Goal: Information Seeking & Learning: Learn about a topic

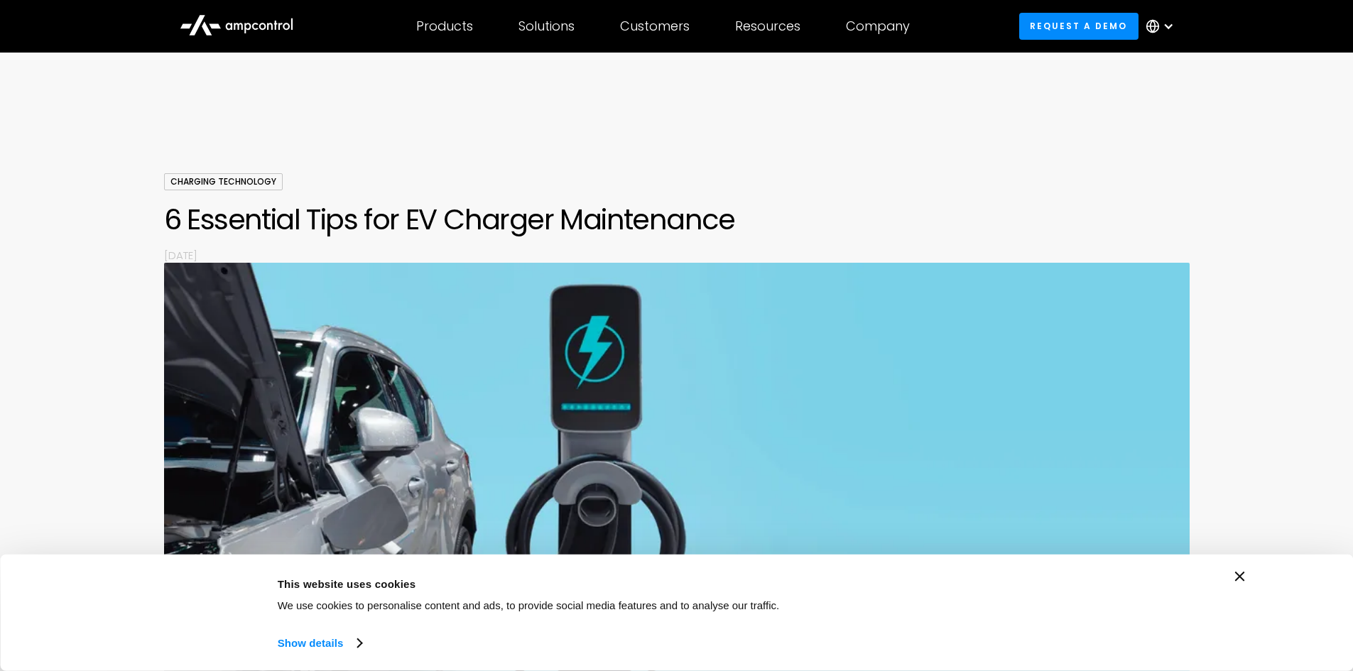
drag, startPoint x: 450, startPoint y: 220, endPoint x: 759, endPoint y: 242, distance: 310.4
click at [759, 242] on div "Charging Technology 6 Essential Tips for EV Charger Maintenance By [DATE]" at bounding box center [677, 217] width 1026 height 89
click at [1241, 576] on icon "Close banner" at bounding box center [1240, 577] width 10 height 10
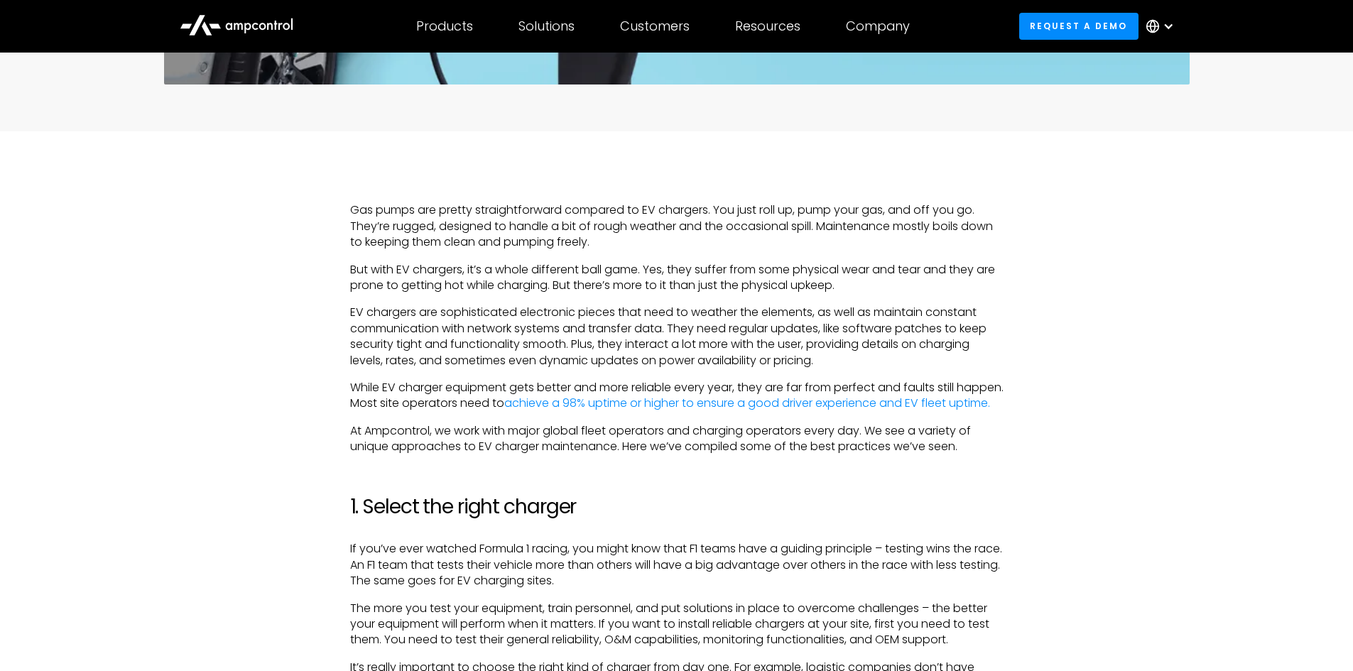
scroll to position [710, 0]
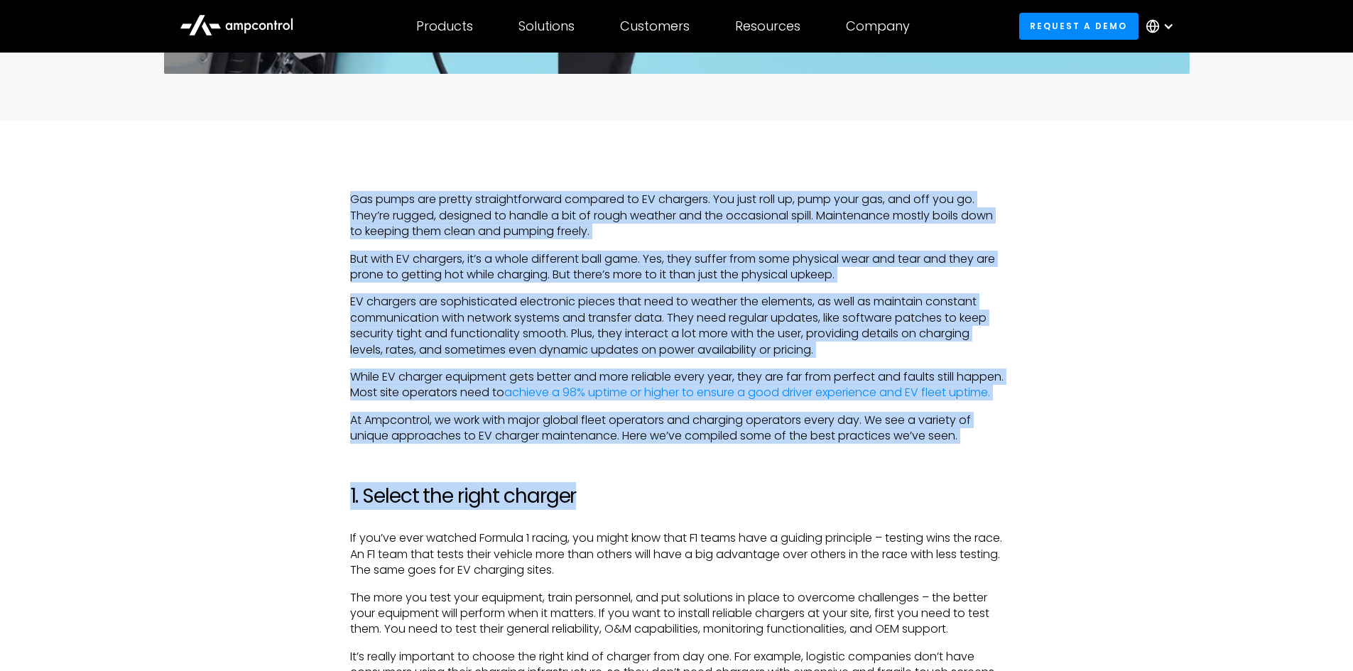
drag, startPoint x: 351, startPoint y: 200, endPoint x: 677, endPoint y: 489, distance: 435.7
drag, startPoint x: 969, startPoint y: 451, endPoint x: 322, endPoint y: 185, distance: 700.3
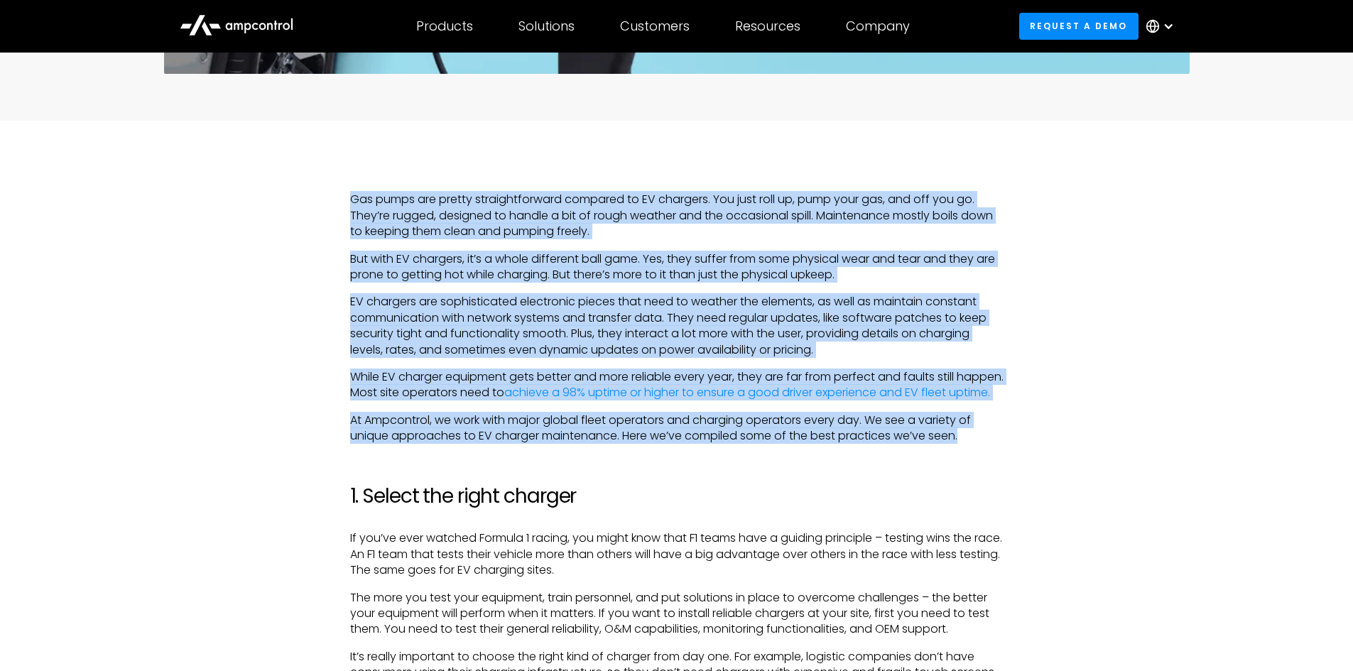
click at [608, 266] on p "But with EV chargers, it’s a whole different ball game. Yes, they suffer from s…" at bounding box center [676, 267] width 653 height 32
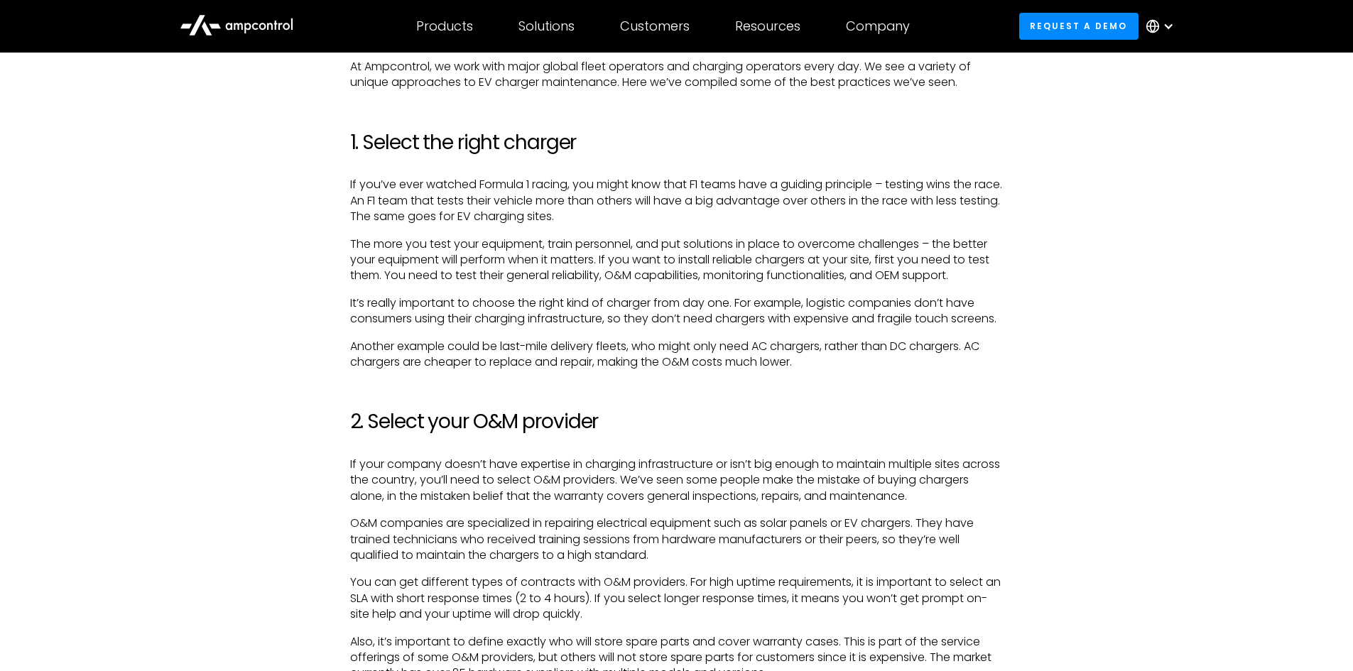
scroll to position [1065, 0]
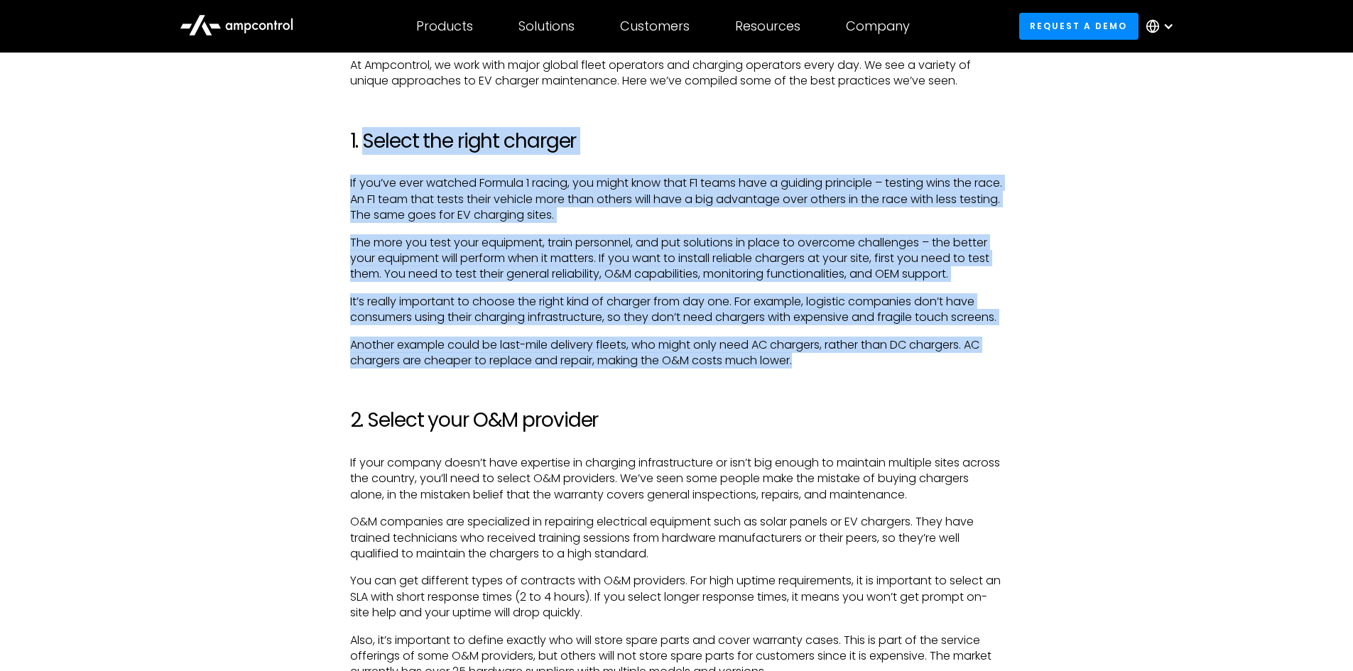
drag, startPoint x: 366, startPoint y: 154, endPoint x: 812, endPoint y: 394, distance: 507.1
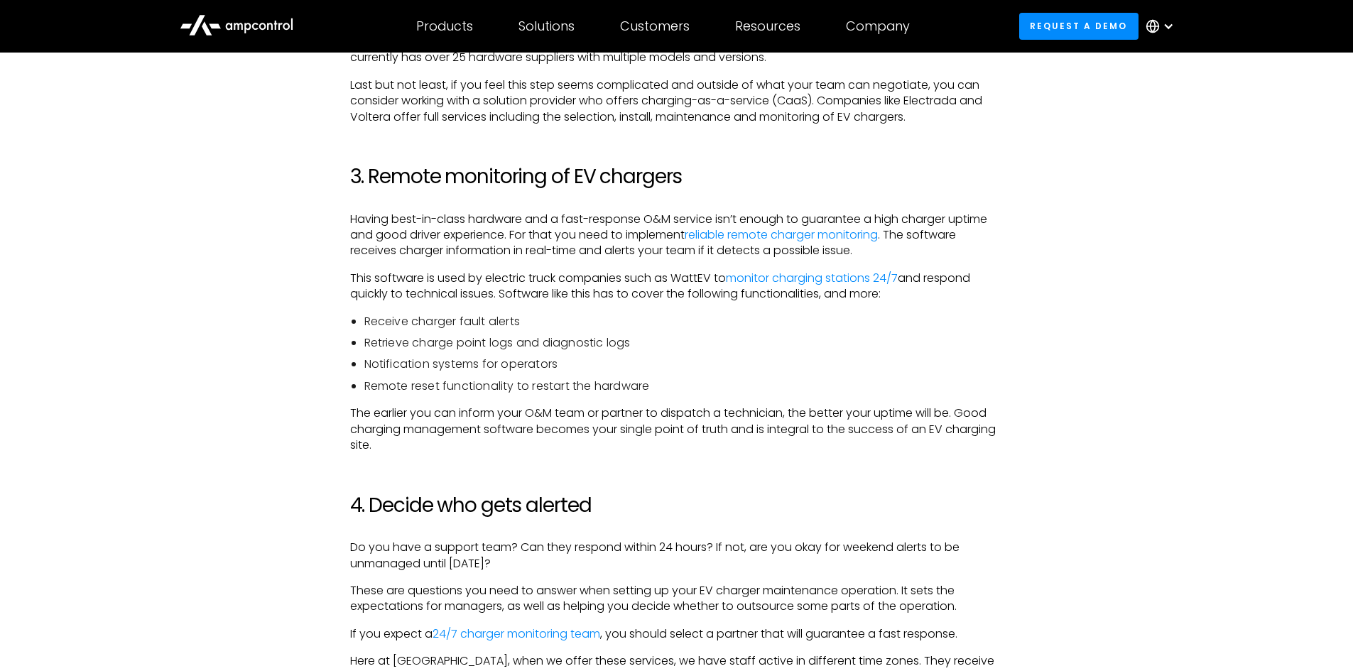
scroll to position [1704, 0]
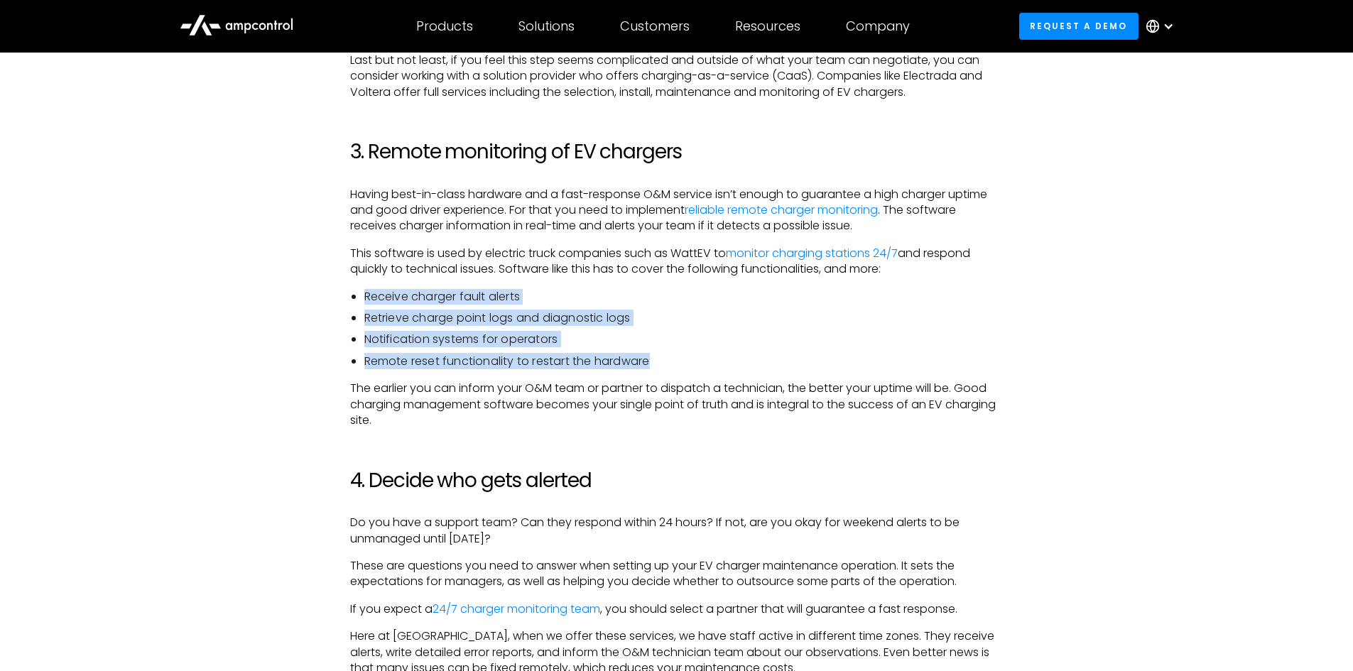
drag, startPoint x: 625, startPoint y: 393, endPoint x: 354, endPoint y: 327, distance: 278.4
click at [354, 327] on ul "Receive charger fault alerts Retrieve charge point logs and diagnostic logs Not…" at bounding box center [676, 329] width 653 height 81
click at [741, 361] on ul "Receive charger fault alerts Retrieve charge point logs and diagnostic logs Not…" at bounding box center [676, 329] width 653 height 81
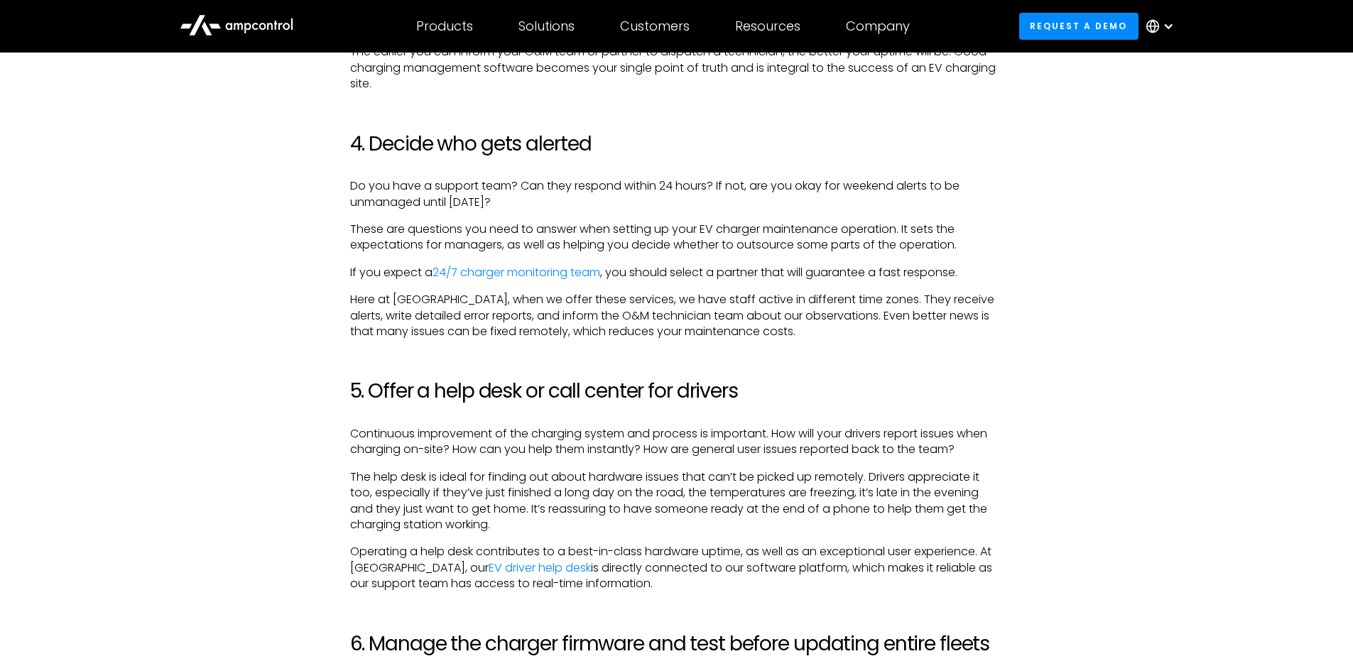
scroll to position [2060, 0]
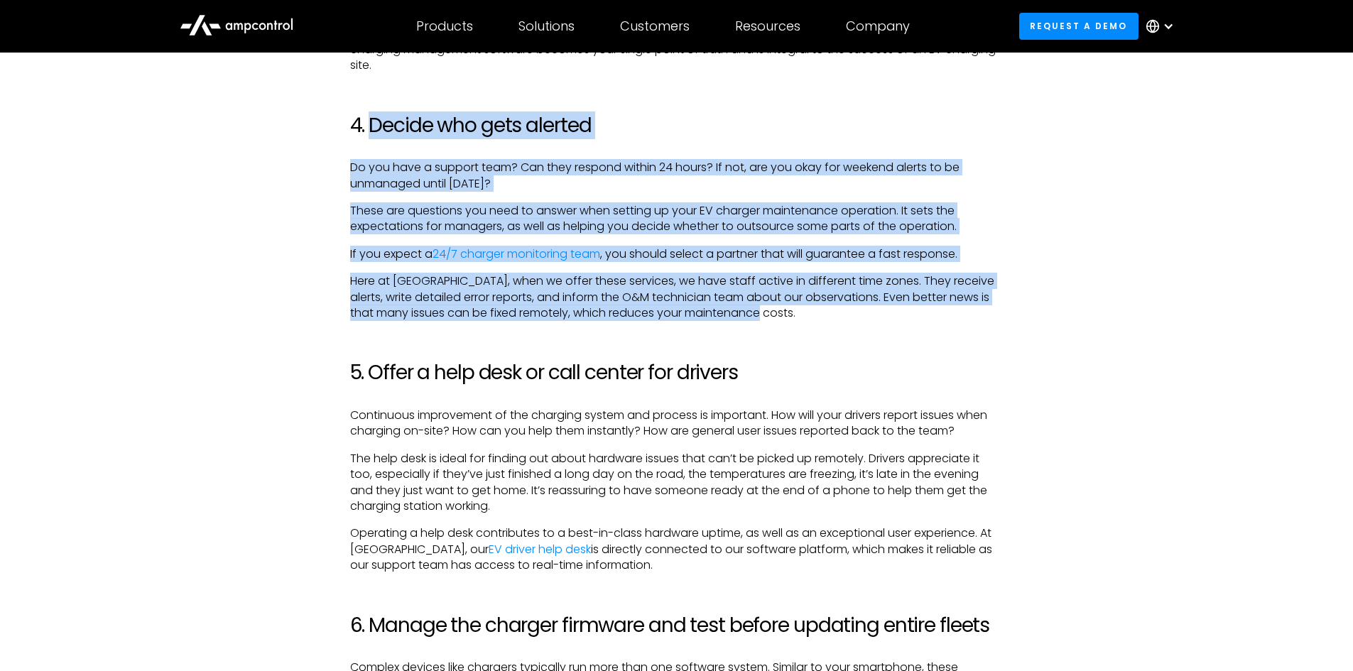
drag, startPoint x: 780, startPoint y: 347, endPoint x: 374, endPoint y: 153, distance: 450.4
click at [374, 153] on div "Gas pumps are pretty straightforward compared to EV chargers. You just roll up,…" at bounding box center [676, 91] width 653 height 2499
click at [712, 192] on p "Do you have a support team? Can they respond within 24 hours? If not, are you o…" at bounding box center [676, 176] width 653 height 32
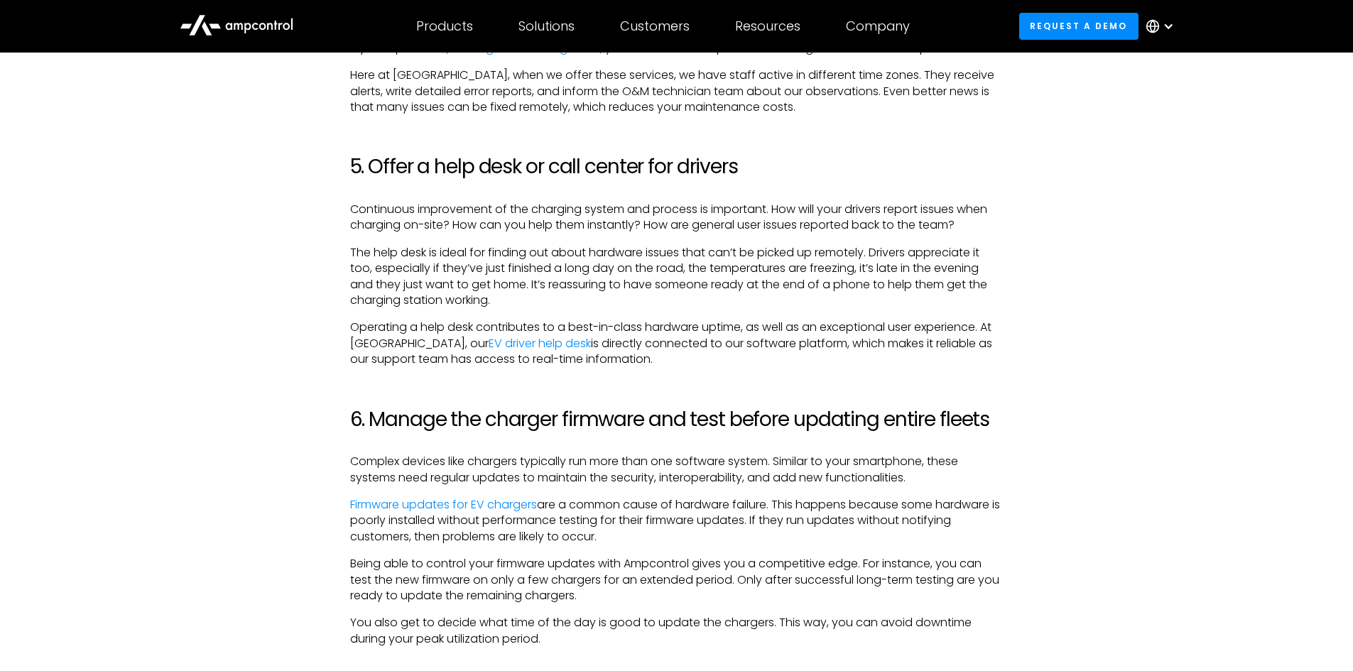
scroll to position [2273, 0]
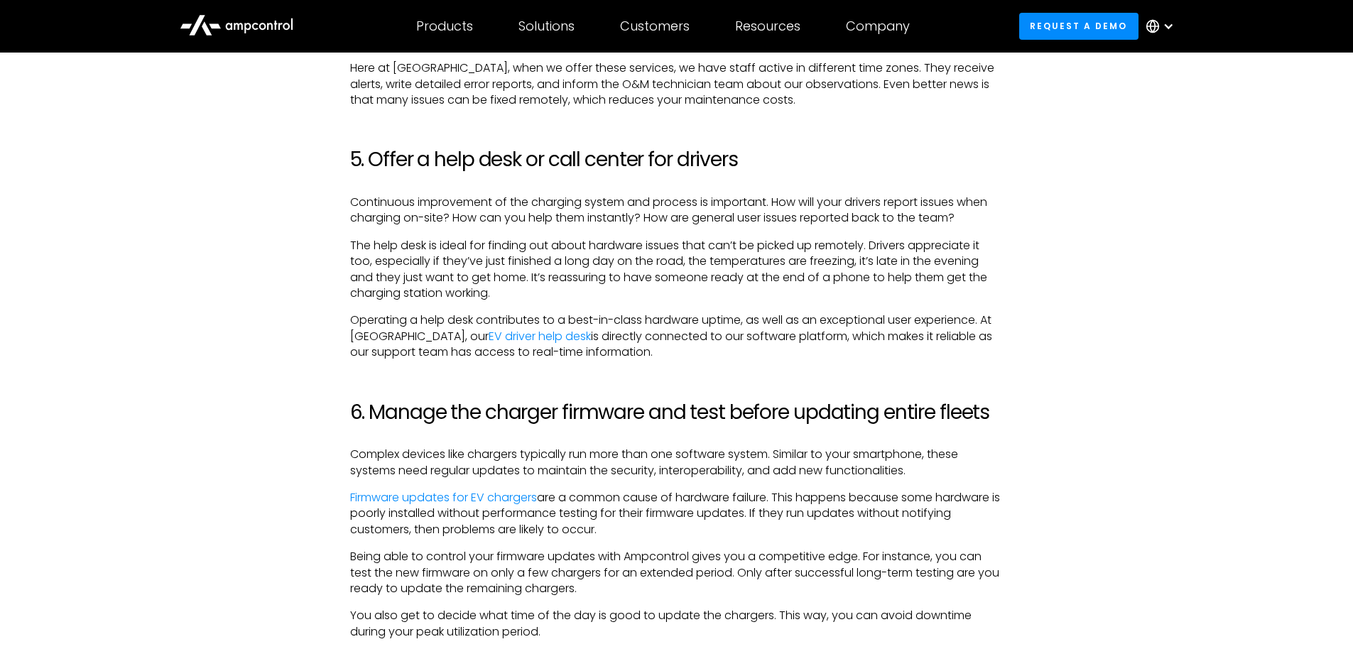
drag, startPoint x: 640, startPoint y: 388, endPoint x: 366, endPoint y: 185, distance: 340.8
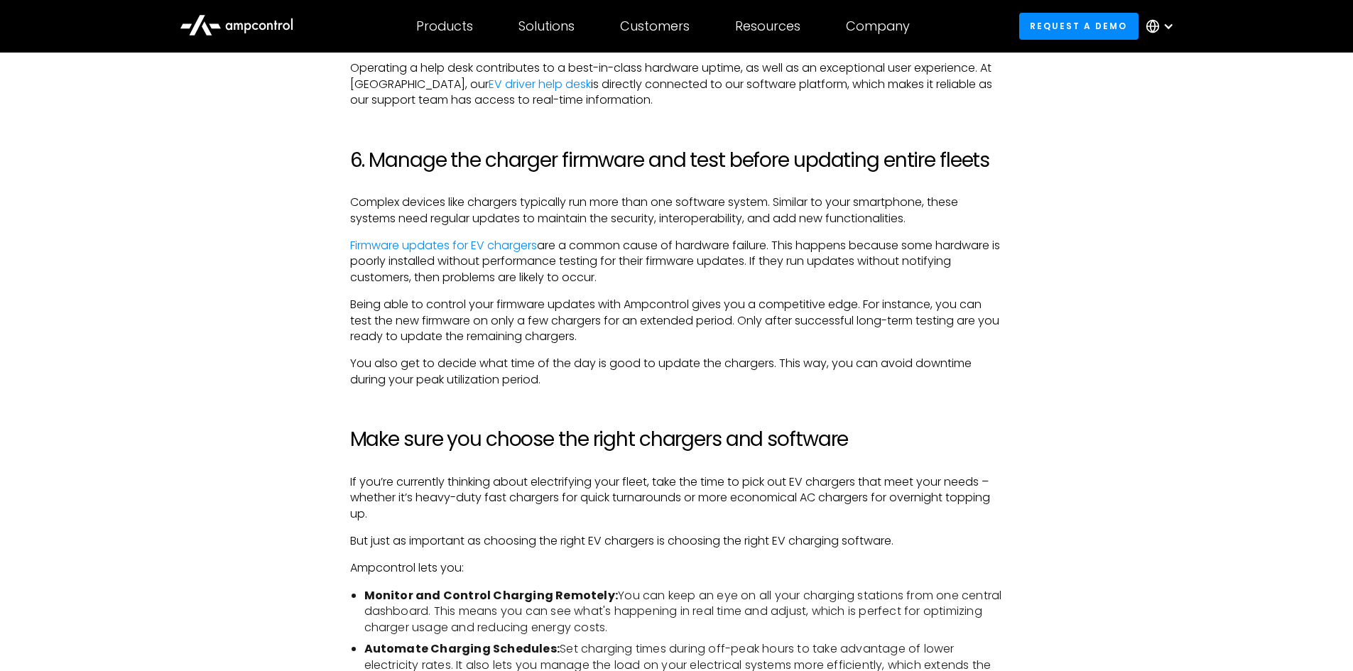
scroll to position [2557, 0]
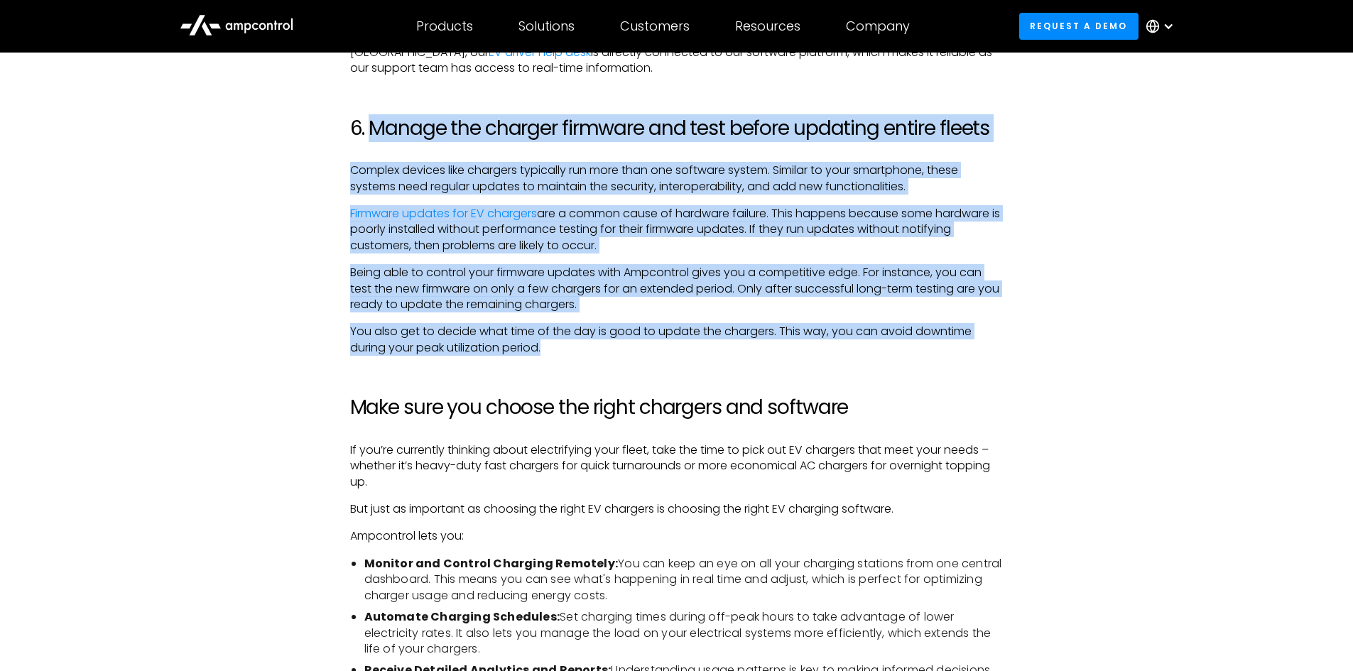
drag, startPoint x: 372, startPoint y: 157, endPoint x: 605, endPoint y: 386, distance: 326.9
click at [605, 356] on p "You also get to decide what time of the day is good to update the chargers. Thi…" at bounding box center [676, 340] width 653 height 32
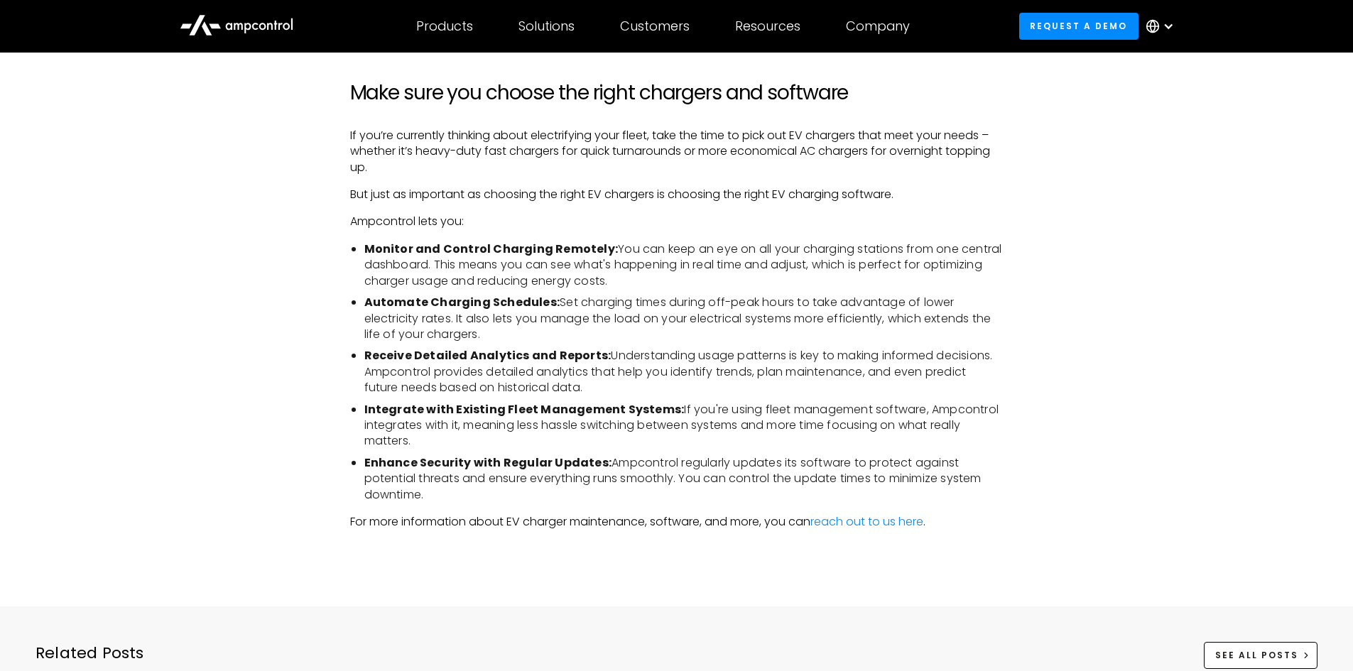
scroll to position [2912, 0]
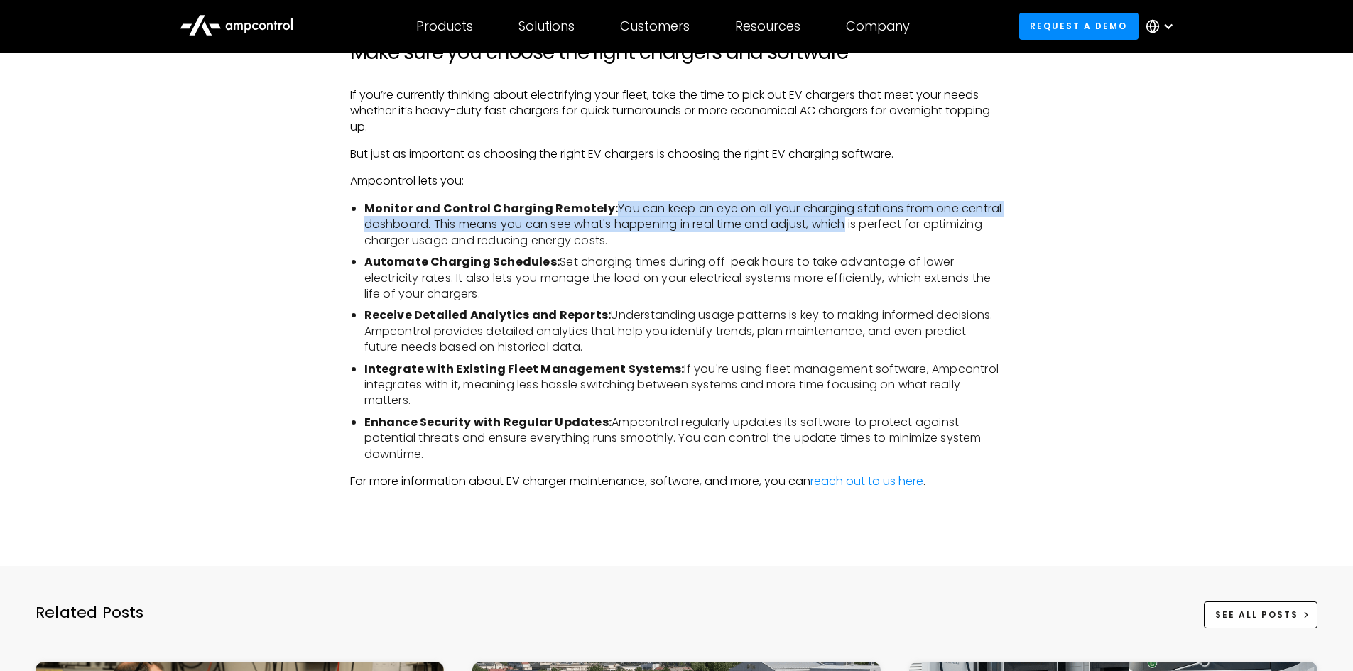
drag, startPoint x: 610, startPoint y: 238, endPoint x: 849, endPoint y: 259, distance: 240.2
click at [849, 249] on li "Monitor and Control Charging Remotely: You can keep an eye on all your charging…" at bounding box center [683, 225] width 639 height 48
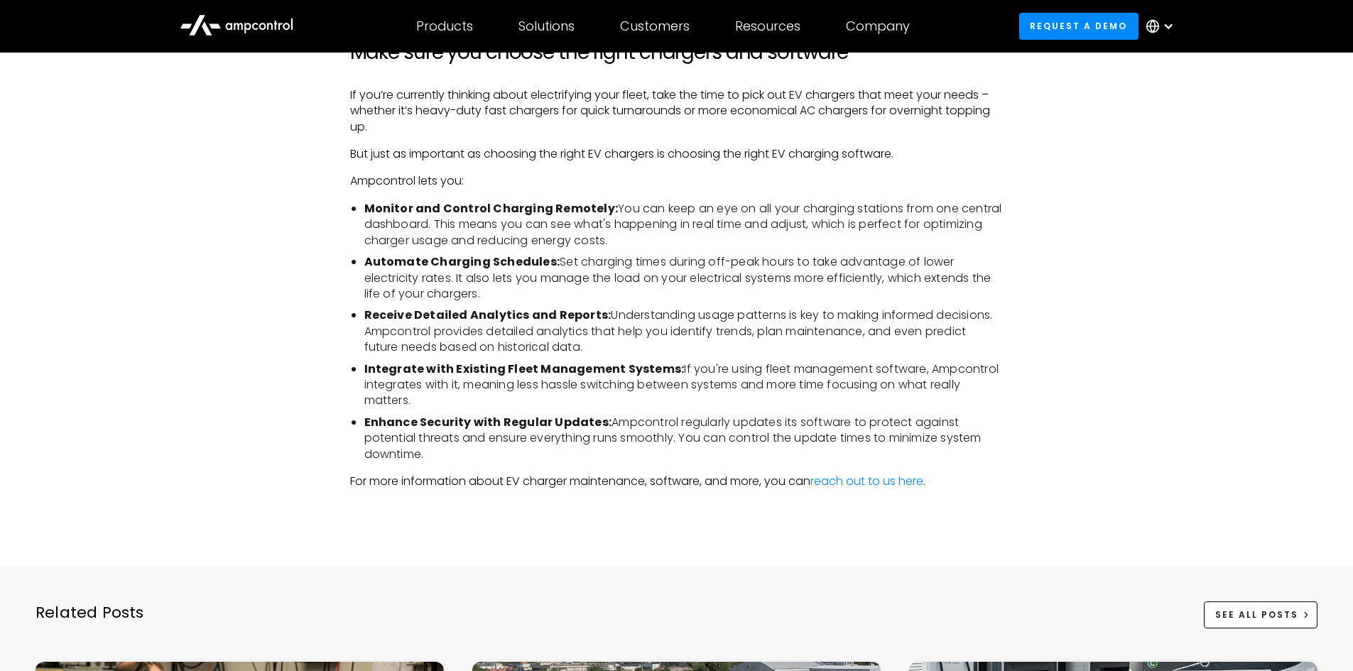
click at [797, 249] on li "Monitor and Control Charging Remotely: You can keep an eye on all your charging…" at bounding box center [683, 225] width 639 height 48
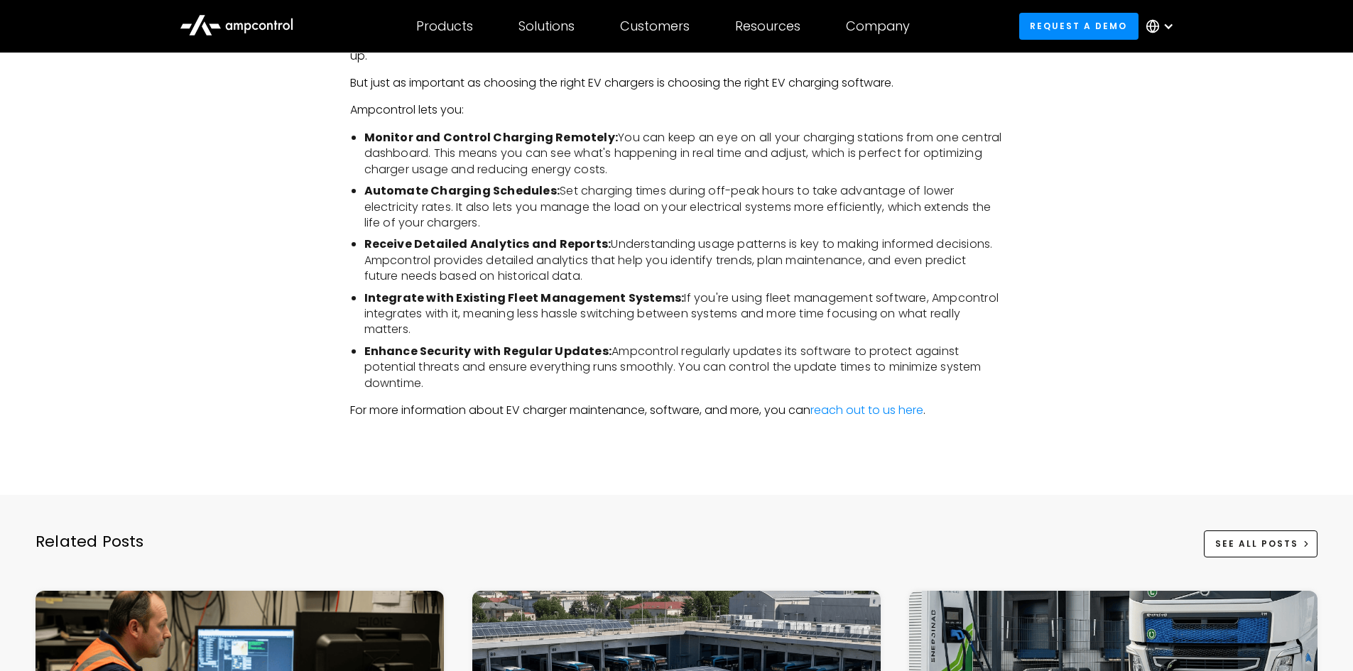
scroll to position [3054, 0]
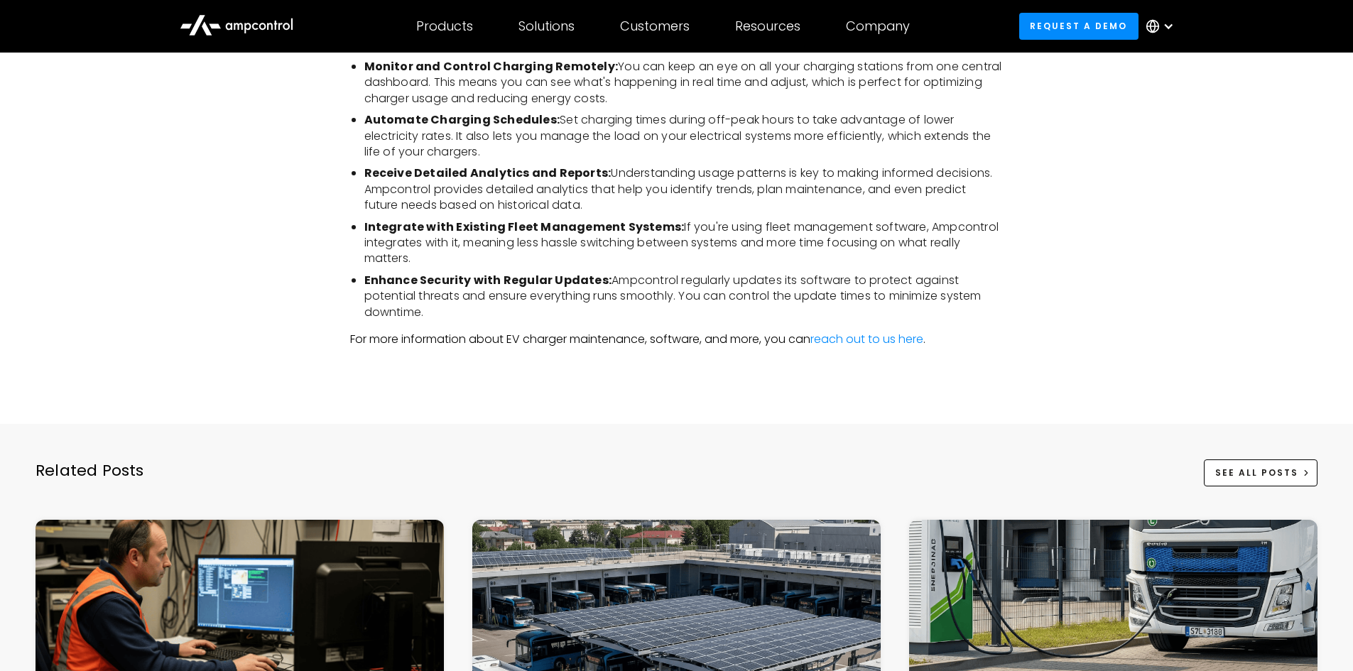
drag, startPoint x: 864, startPoint y: 212, endPoint x: 965, endPoint y: 231, distance: 103.4
click at [965, 213] on li "Receive Detailed Analytics and Reports: Understanding usage patterns is key to …" at bounding box center [683, 189] width 639 height 48
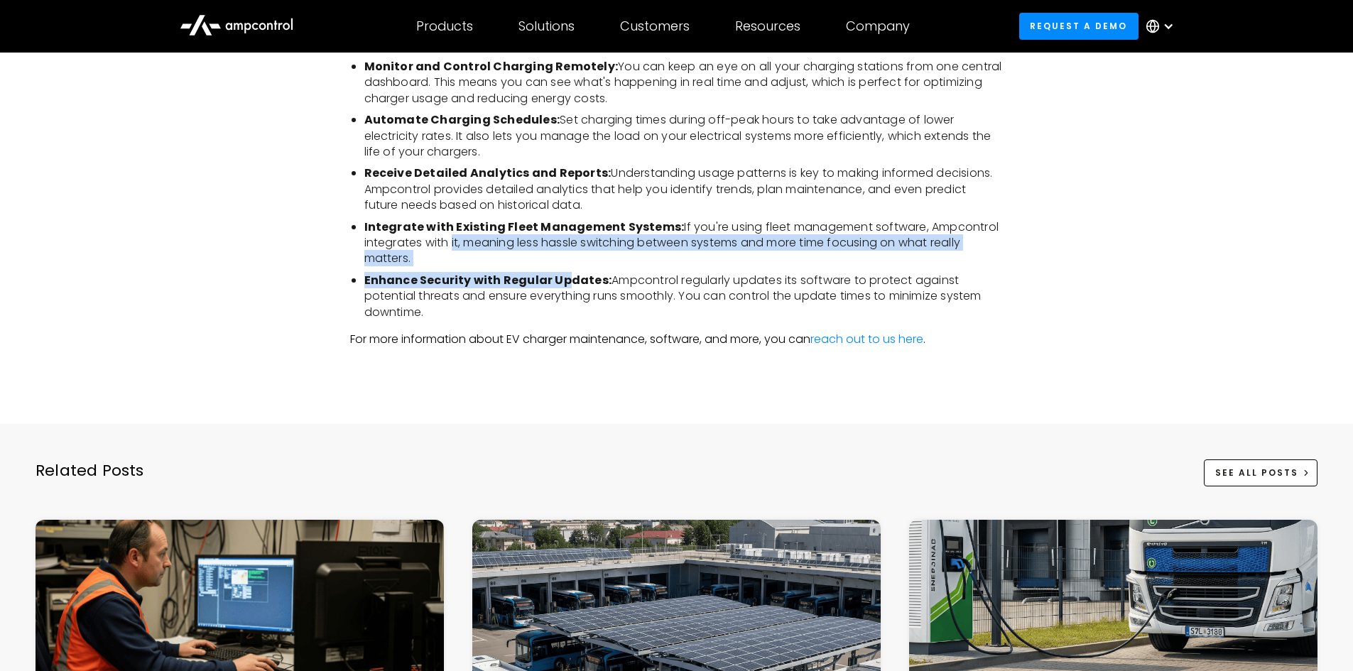
drag, startPoint x: 451, startPoint y: 274, endPoint x: 568, endPoint y: 303, distance: 120.7
click at [568, 303] on ul "Monitor and Control Charging Remotely: You can keep an eye on all your charging…" at bounding box center [676, 189] width 653 height 261
click at [699, 267] on li "Integrate with Existing Fleet Management Systems: If you're using fleet managem…" at bounding box center [683, 243] width 639 height 48
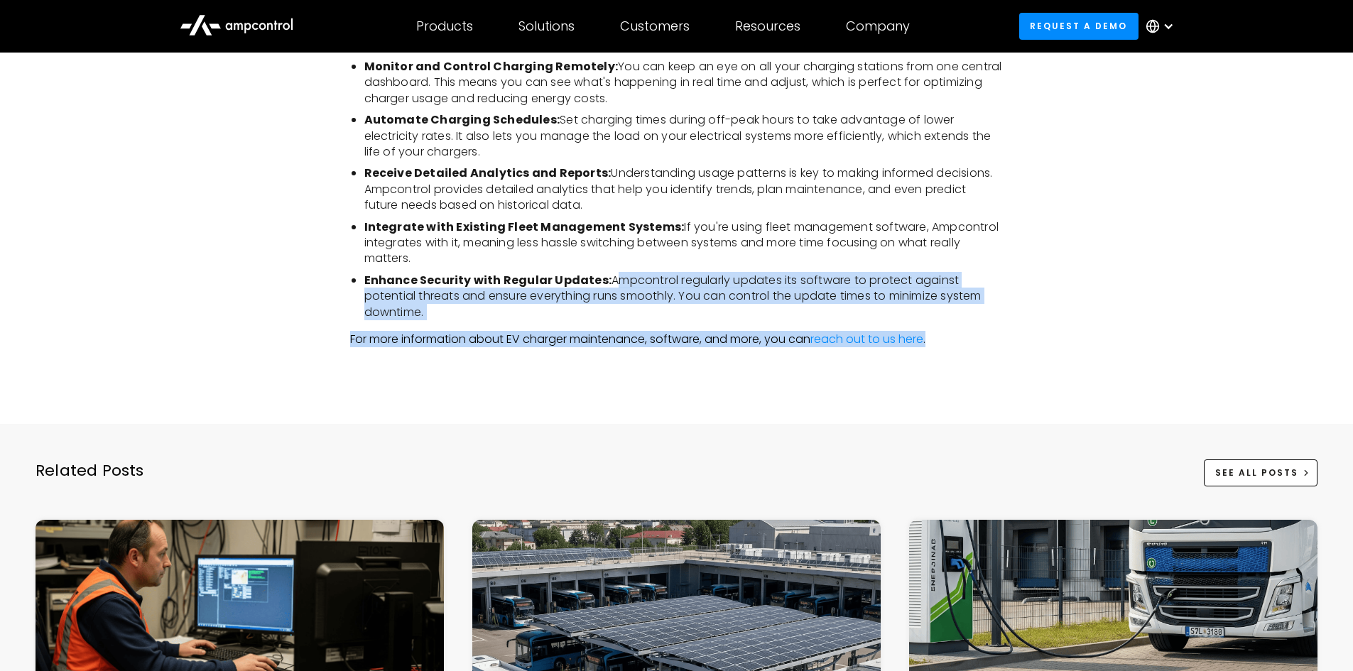
drag, startPoint x: 605, startPoint y: 312, endPoint x: 982, endPoint y: 354, distance: 379.4
click at [640, 320] on li "Enhance Security with Regular Updates: Ampcontrol regularly updates its softwar…" at bounding box center [683, 297] width 639 height 48
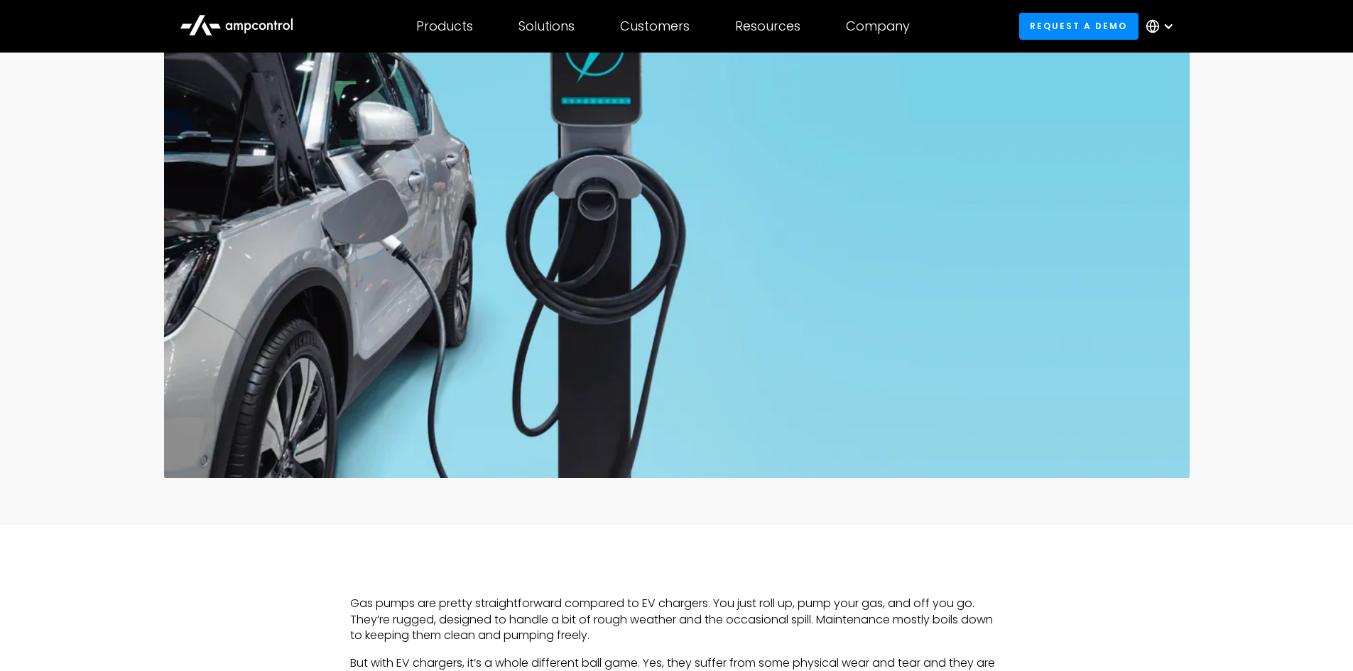
scroll to position [0, 0]
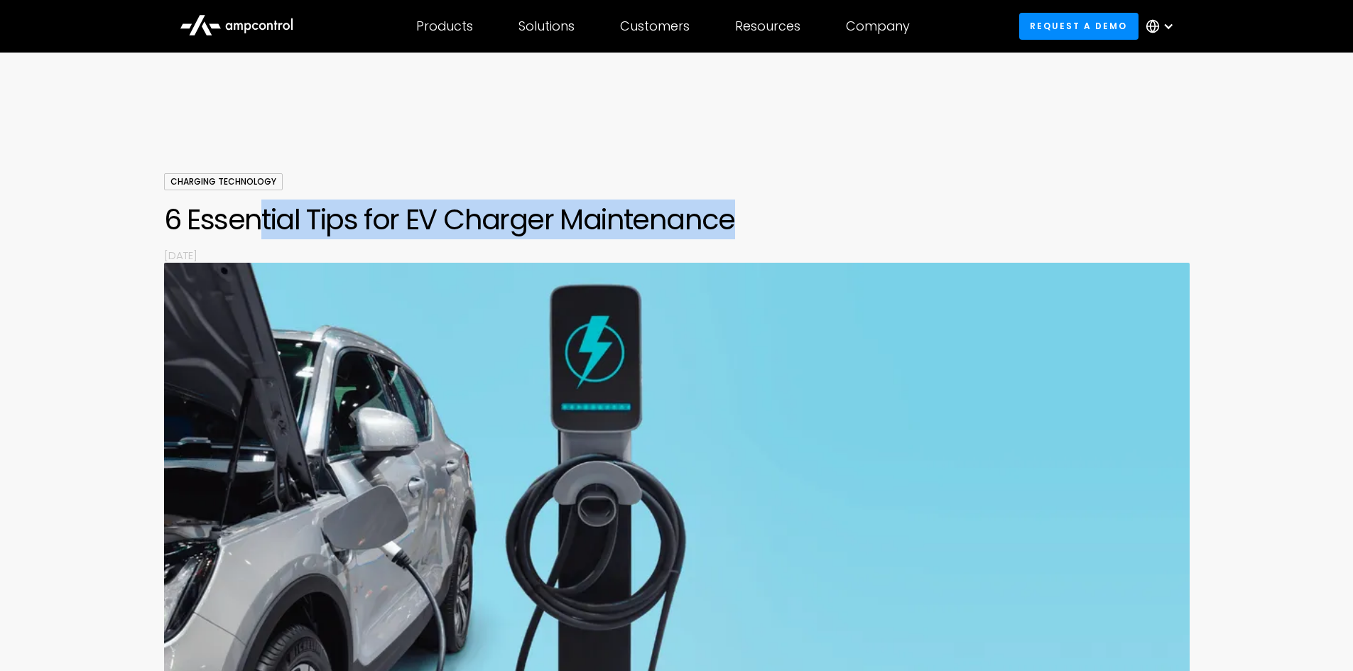
drag, startPoint x: 260, startPoint y: 221, endPoint x: 745, endPoint y: 219, distance: 485.1
click at [745, 219] on h1 "6 Essential Tips for EV Charger Maintenance" at bounding box center [677, 219] width 1026 height 34
click at [756, 217] on h1 "6 Essential Tips for EV Charger Maintenance" at bounding box center [677, 219] width 1026 height 34
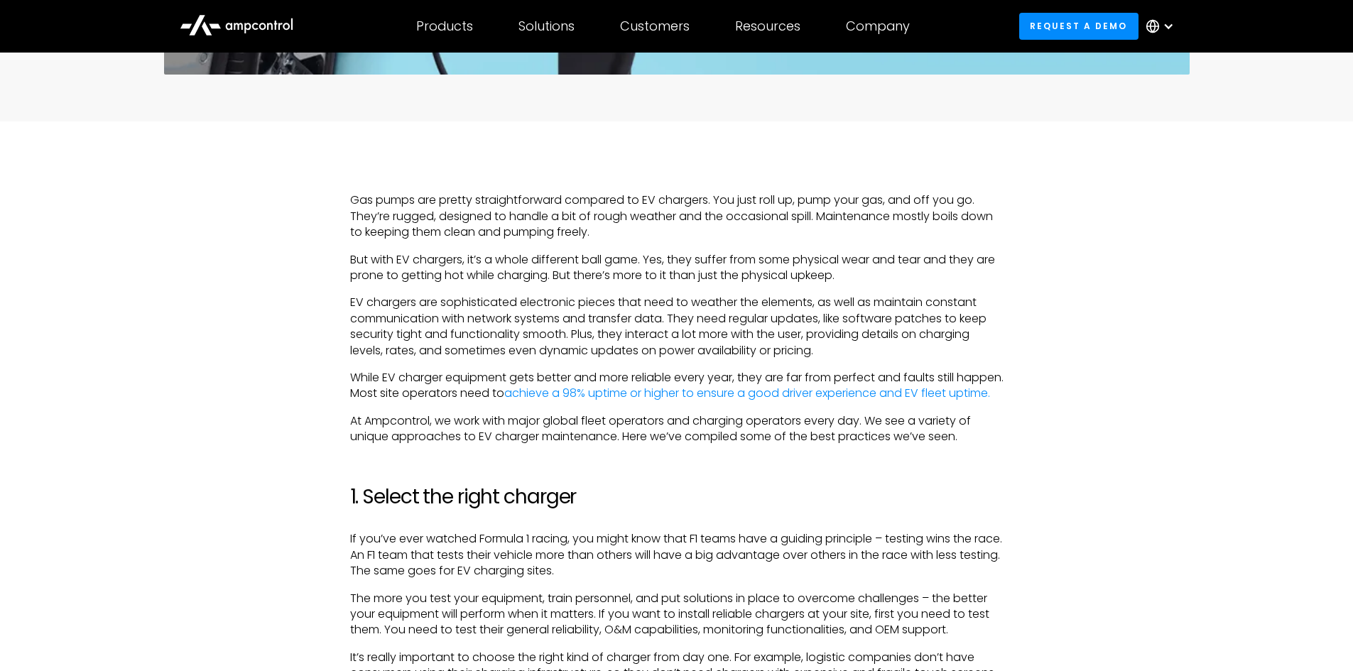
scroll to position [710, 0]
